Goal: Use online tool/utility: Utilize a website feature to perform a specific function

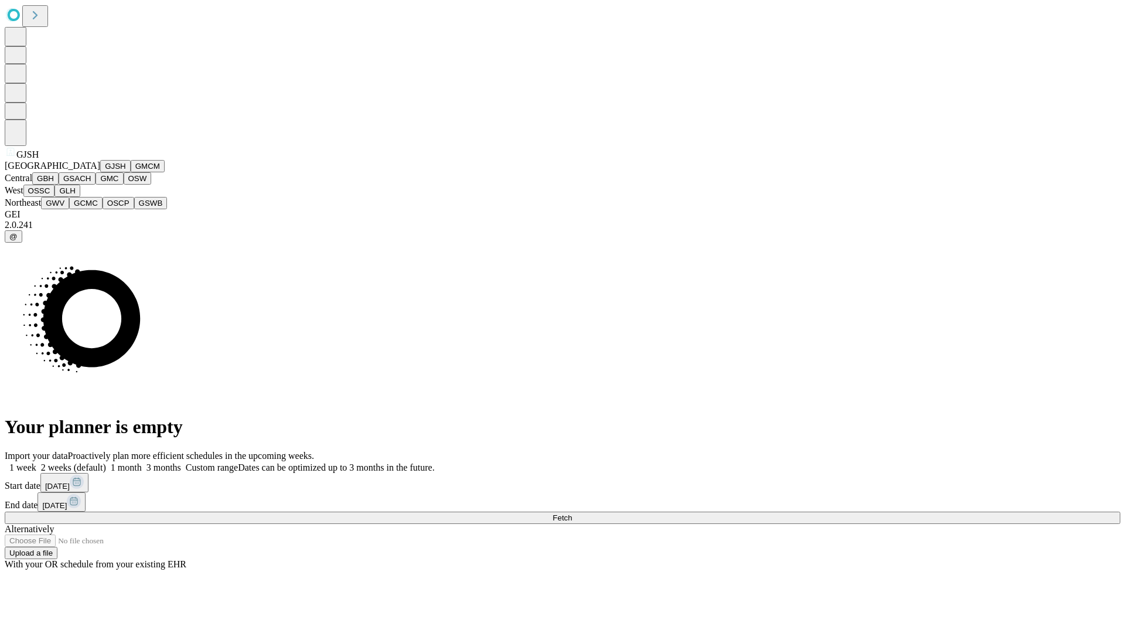
click at [100, 172] on button "GJSH" at bounding box center [115, 166] width 30 height 12
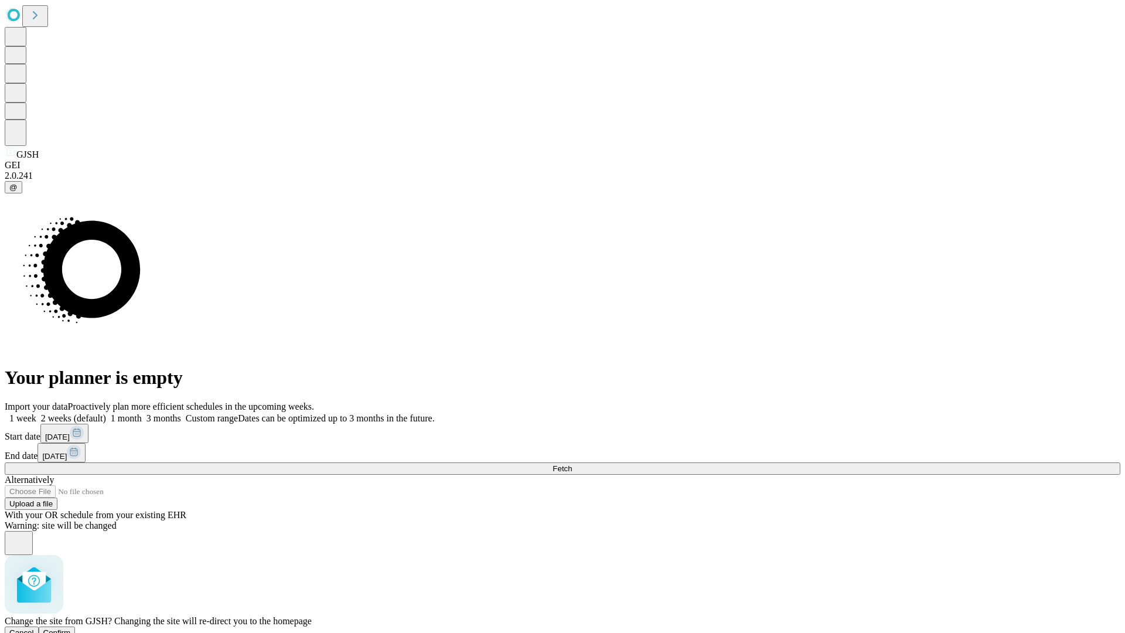
click at [71, 628] on span "Confirm" at bounding box center [57, 632] width 28 height 9
click at [36, 413] on label "1 week" at bounding box center [21, 418] width 32 height 10
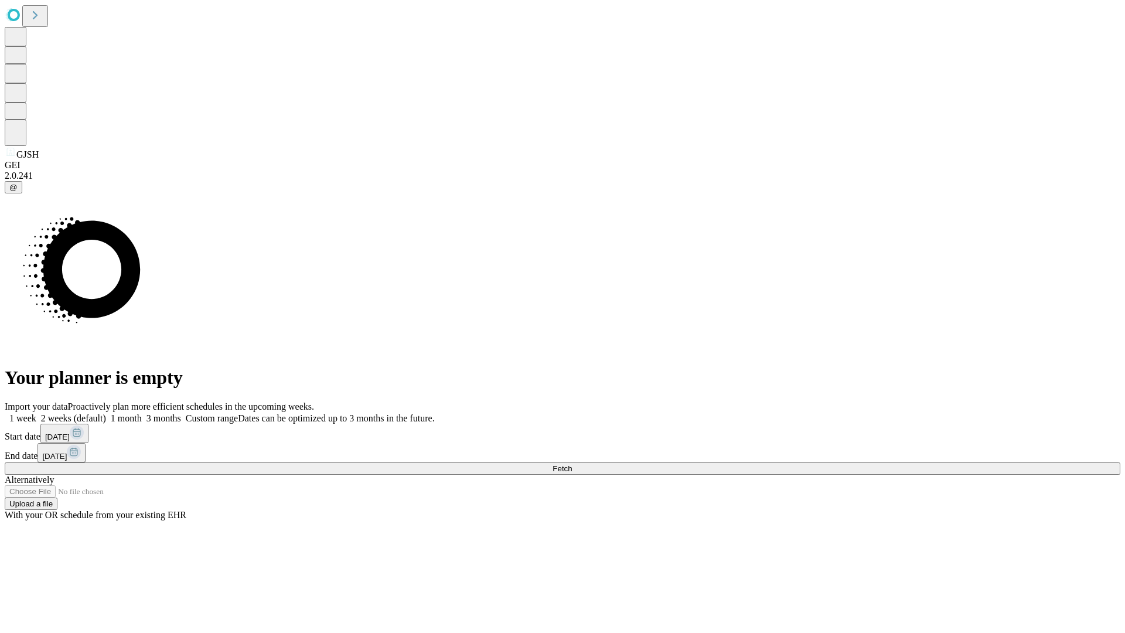
click at [572, 464] on span "Fetch" at bounding box center [562, 468] width 19 height 9
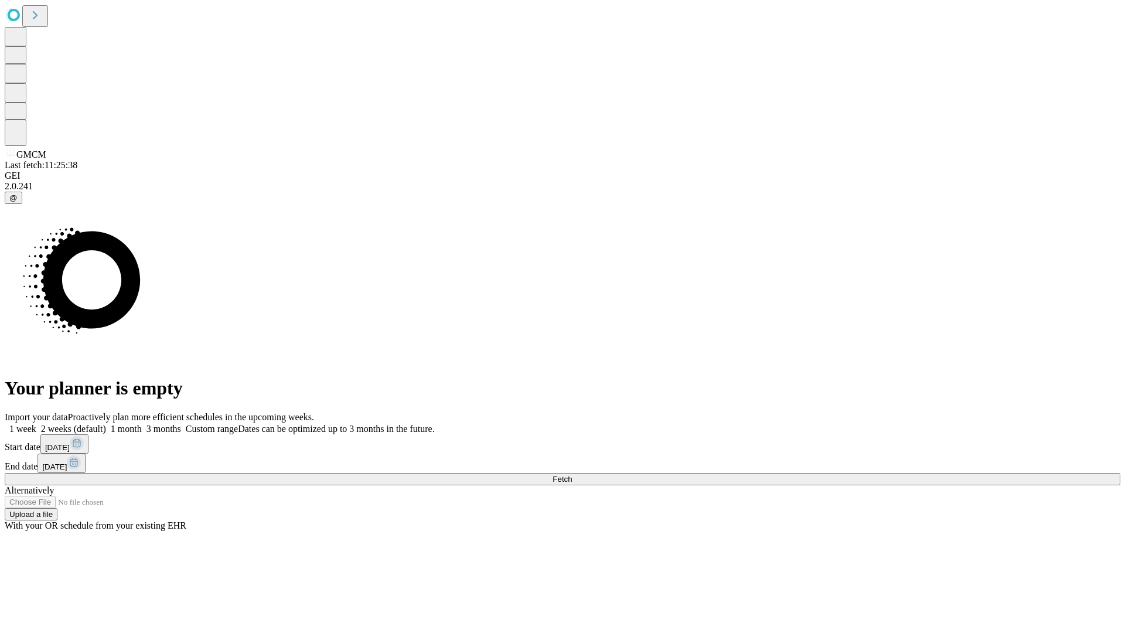
click at [36, 424] on label "1 week" at bounding box center [21, 429] width 32 height 10
click at [572, 475] on span "Fetch" at bounding box center [562, 479] width 19 height 9
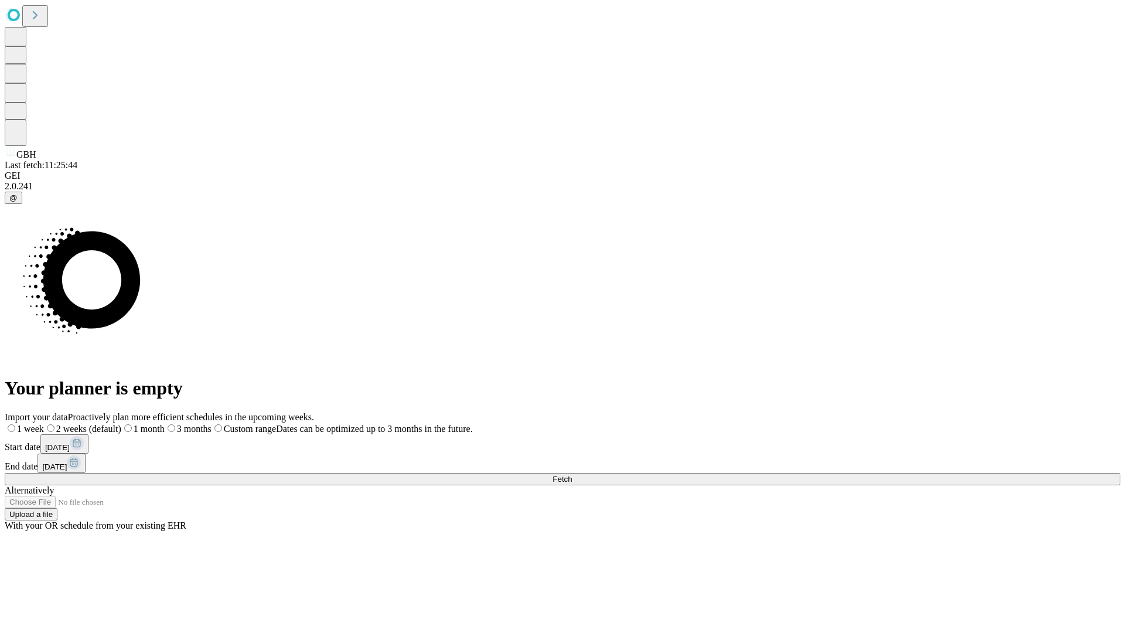
click at [44, 424] on label "1 week" at bounding box center [24, 429] width 39 height 10
click at [572, 475] on span "Fetch" at bounding box center [562, 479] width 19 height 9
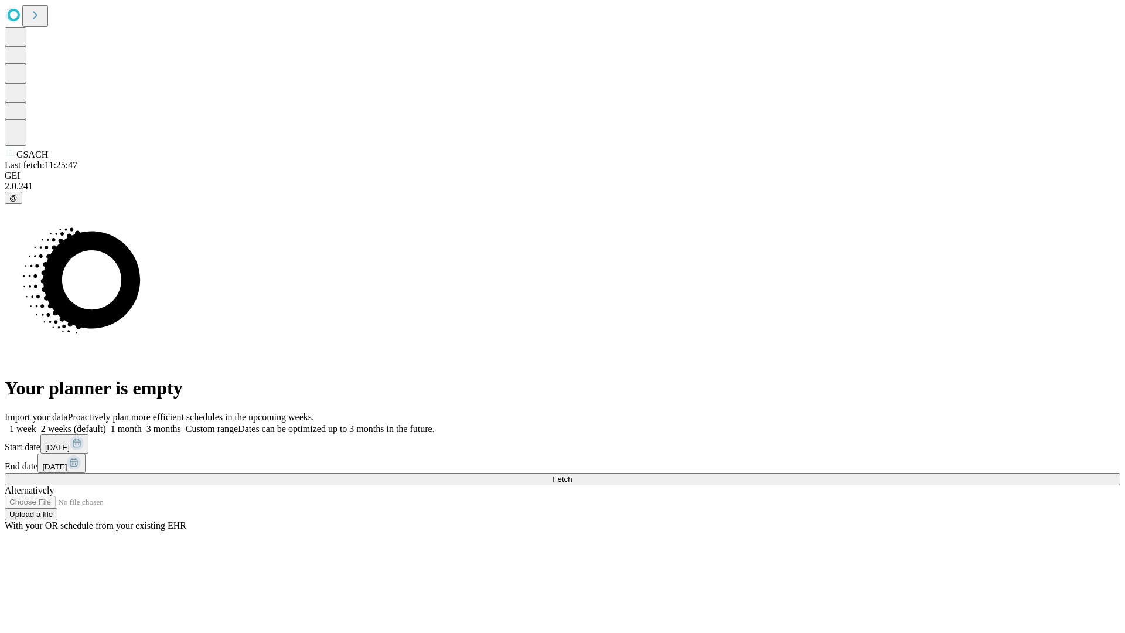
click at [572, 475] on span "Fetch" at bounding box center [562, 479] width 19 height 9
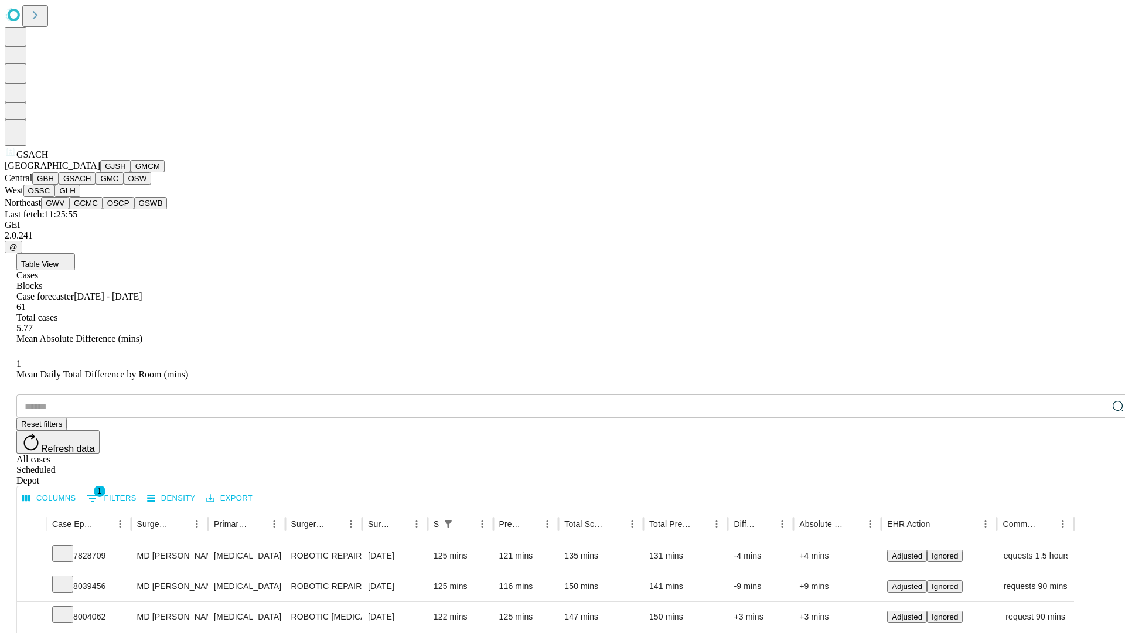
click at [96, 185] on button "GMC" at bounding box center [110, 178] width 28 height 12
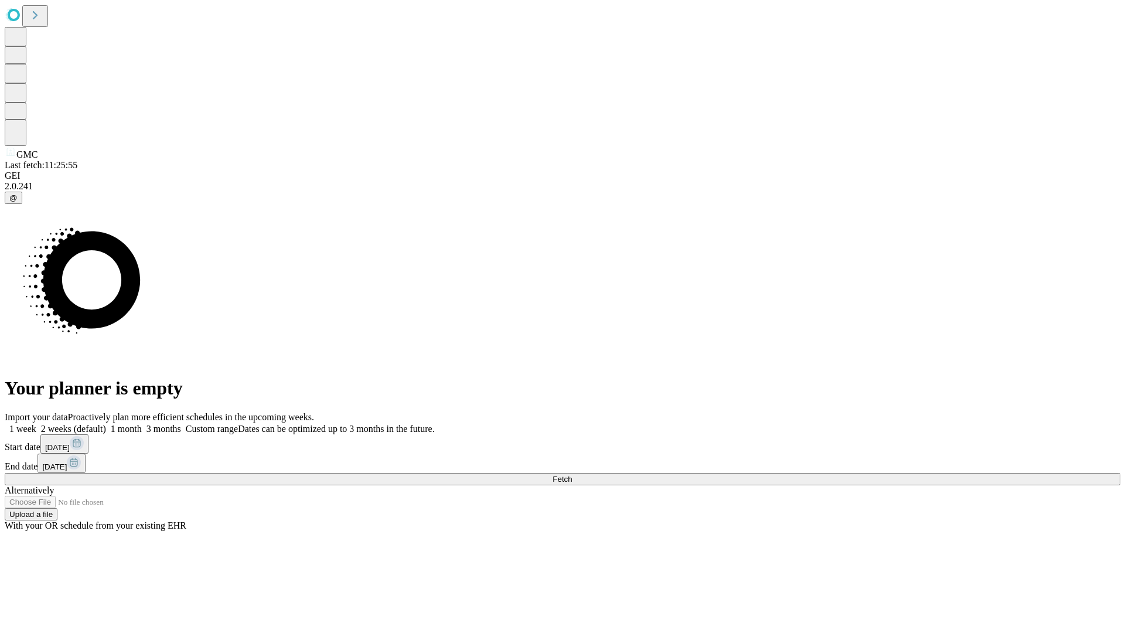
click at [572, 475] on span "Fetch" at bounding box center [562, 479] width 19 height 9
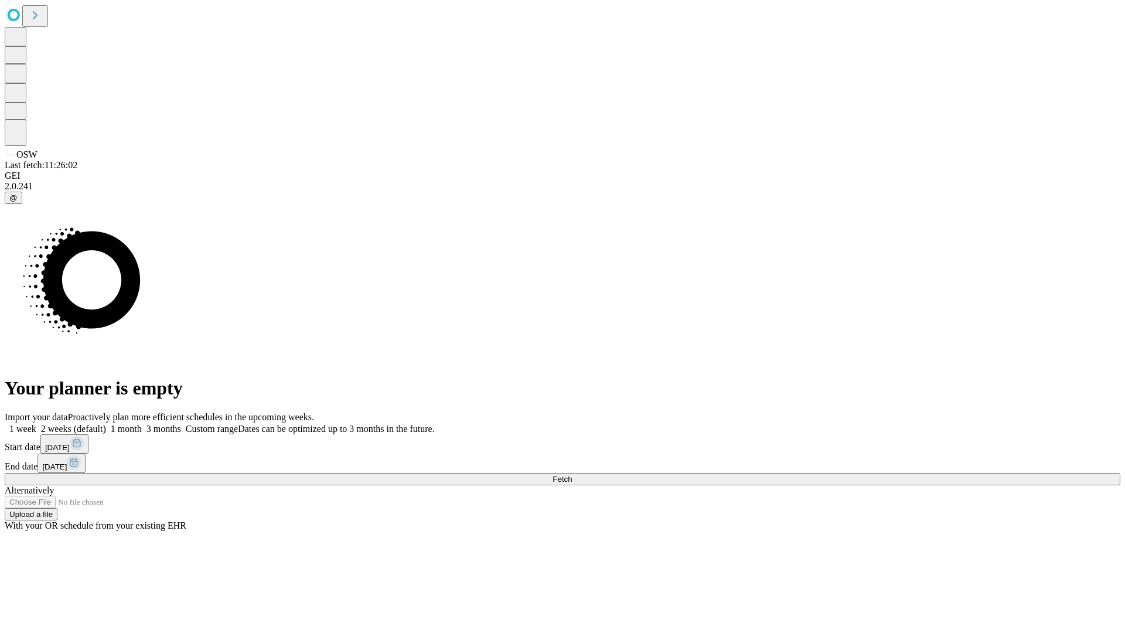
click at [36, 424] on label "1 week" at bounding box center [21, 429] width 32 height 10
click at [572, 475] on span "Fetch" at bounding box center [562, 479] width 19 height 9
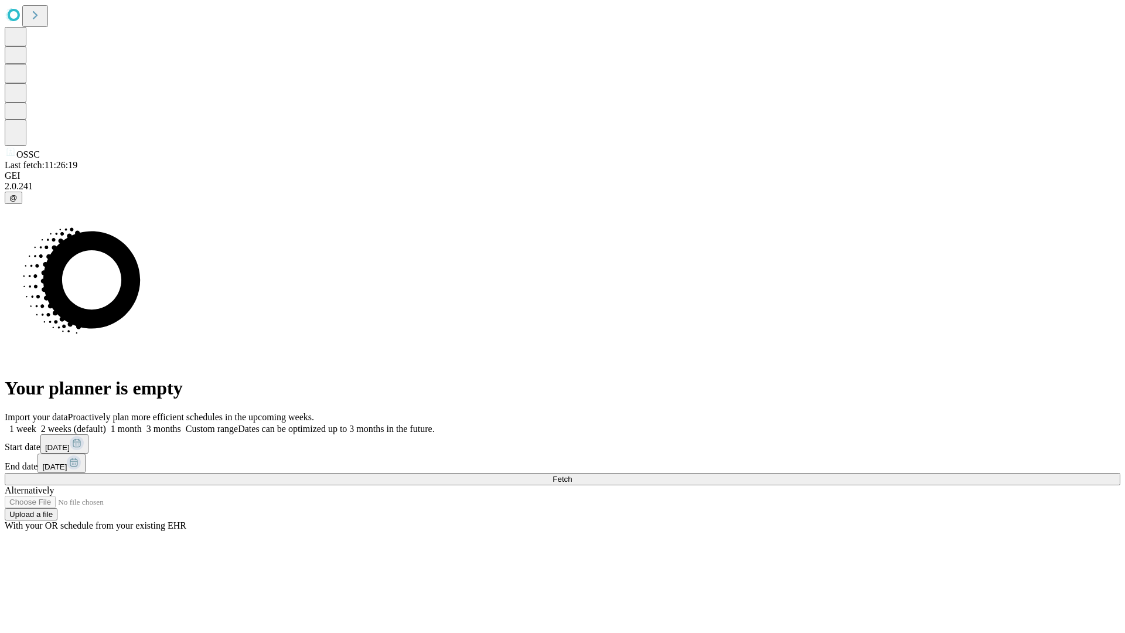
click at [36, 424] on label "1 week" at bounding box center [21, 429] width 32 height 10
click at [572, 475] on span "Fetch" at bounding box center [562, 479] width 19 height 9
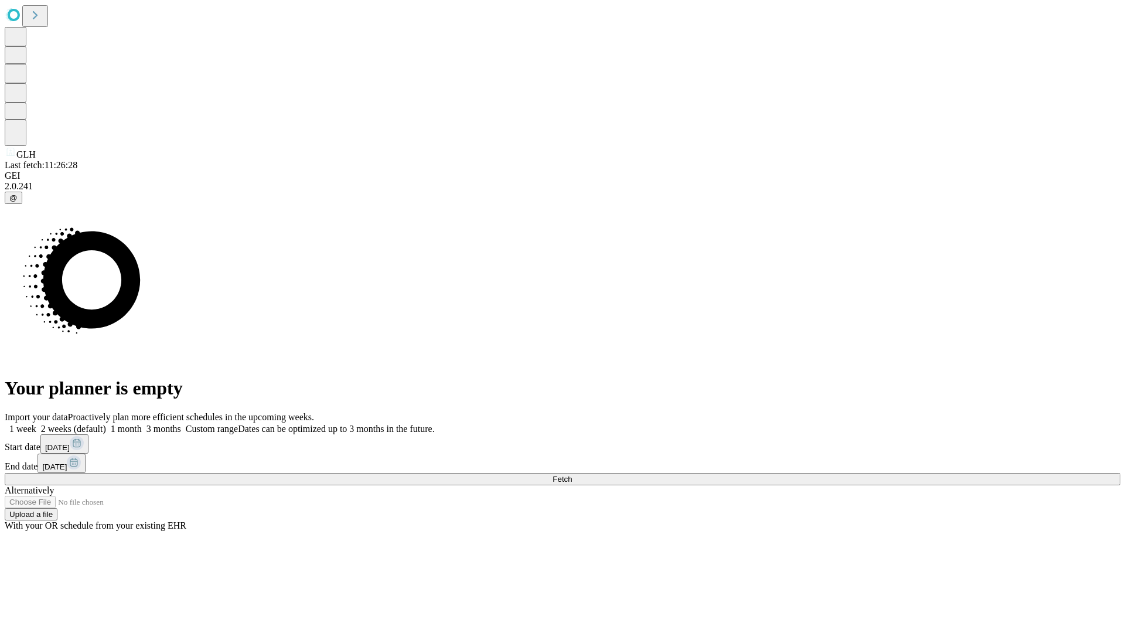
click at [36, 424] on label "1 week" at bounding box center [21, 429] width 32 height 10
click at [572, 475] on span "Fetch" at bounding box center [562, 479] width 19 height 9
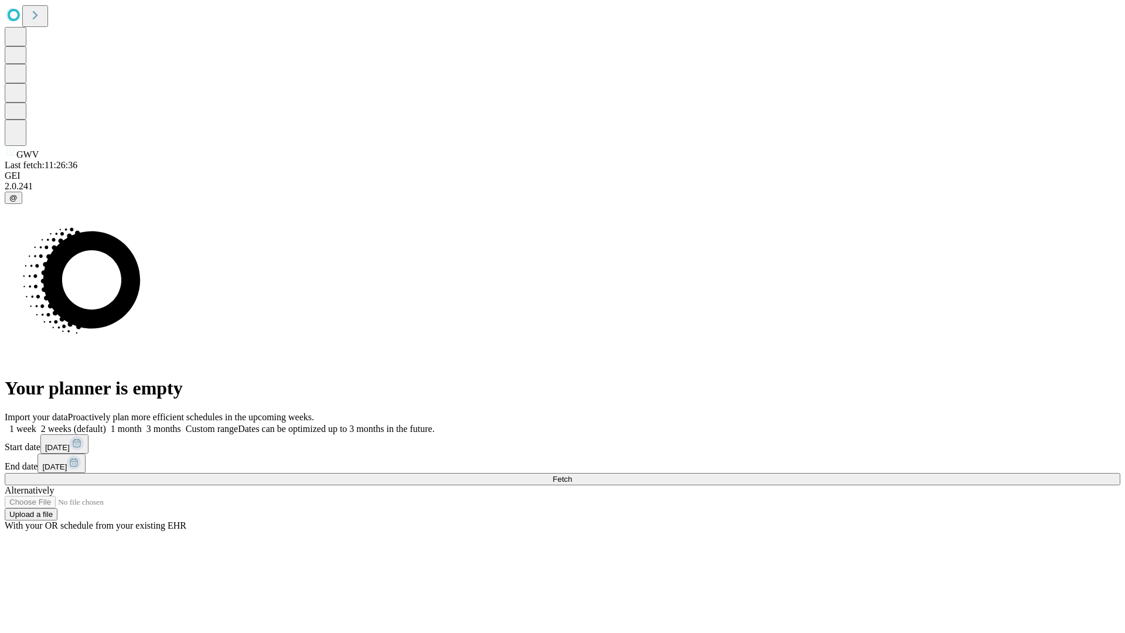
click at [36, 424] on label "1 week" at bounding box center [21, 429] width 32 height 10
click at [572, 475] on span "Fetch" at bounding box center [562, 479] width 19 height 9
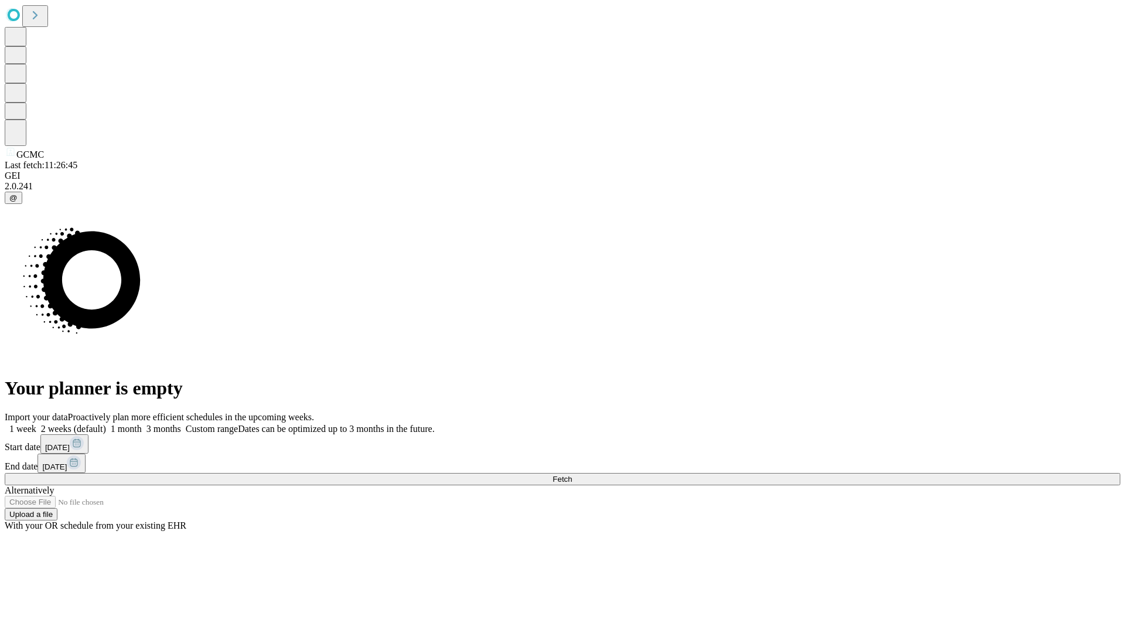
click at [572, 475] on span "Fetch" at bounding box center [562, 479] width 19 height 9
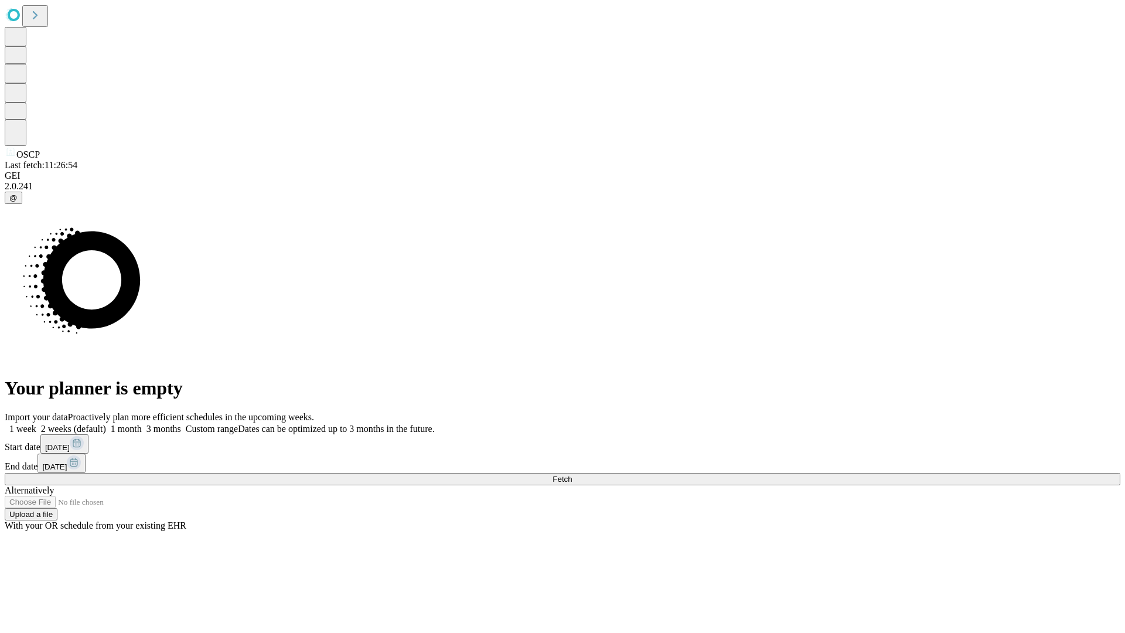
click at [36, 424] on label "1 week" at bounding box center [21, 429] width 32 height 10
click at [572, 475] on span "Fetch" at bounding box center [562, 479] width 19 height 9
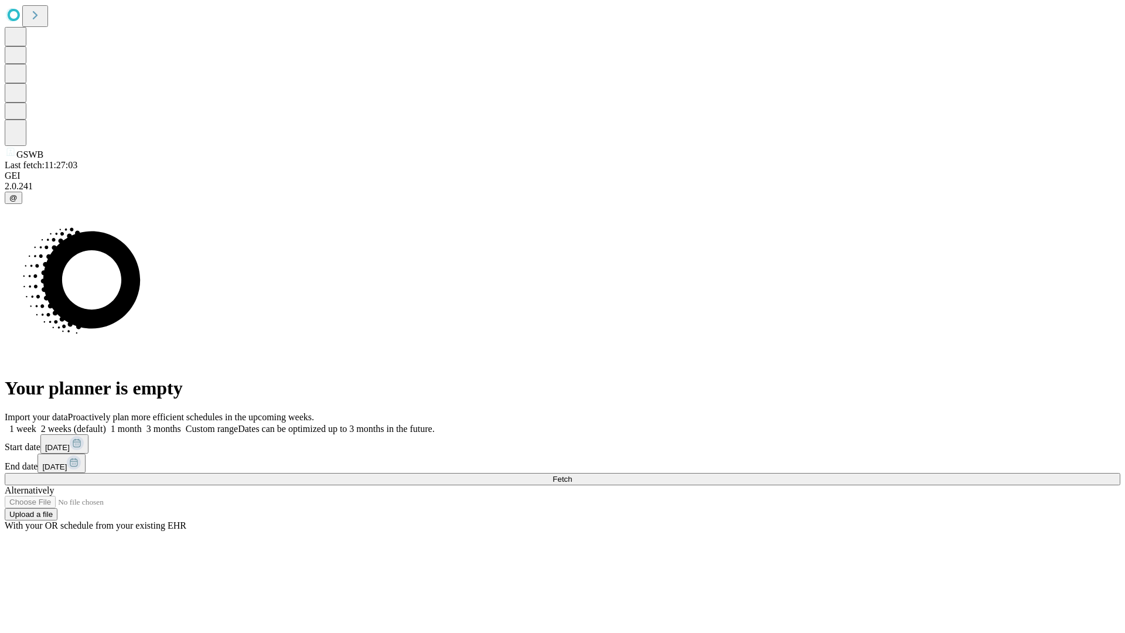
click at [36, 424] on label "1 week" at bounding box center [21, 429] width 32 height 10
click at [572, 475] on span "Fetch" at bounding box center [562, 479] width 19 height 9
